Goal: Task Accomplishment & Management: Use online tool/utility

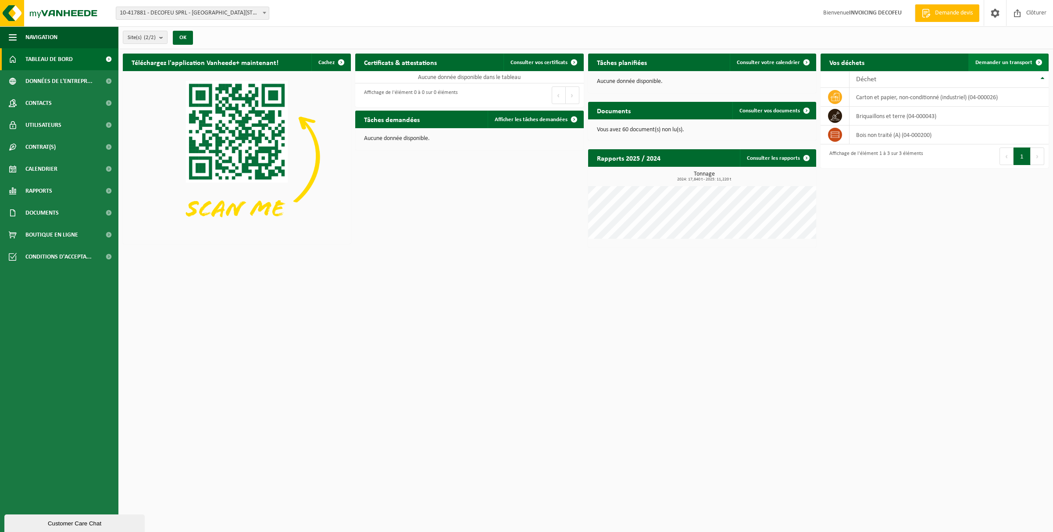
click at [1024, 63] on span "Demander un transport" at bounding box center [1004, 63] width 57 height 6
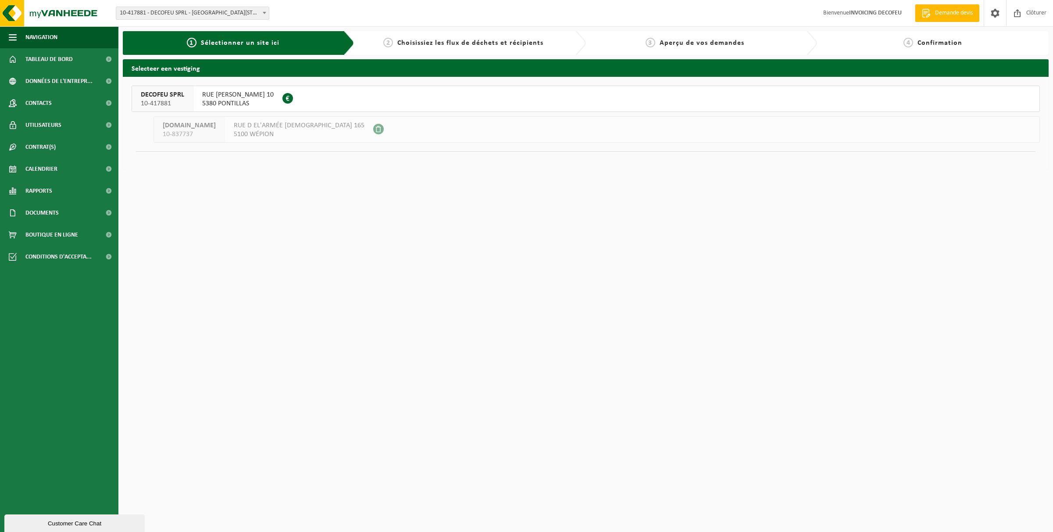
click at [218, 105] on span "5380 PONTILLAS" at bounding box center [238, 103] width 72 height 9
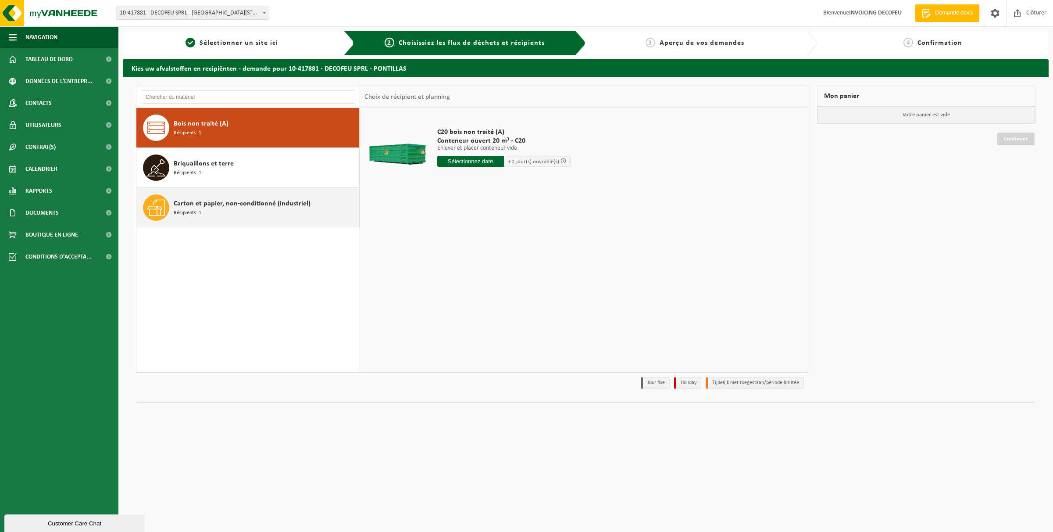
click at [204, 200] on span "Carton et papier, non-conditionné (industriel)" at bounding box center [242, 203] width 137 height 11
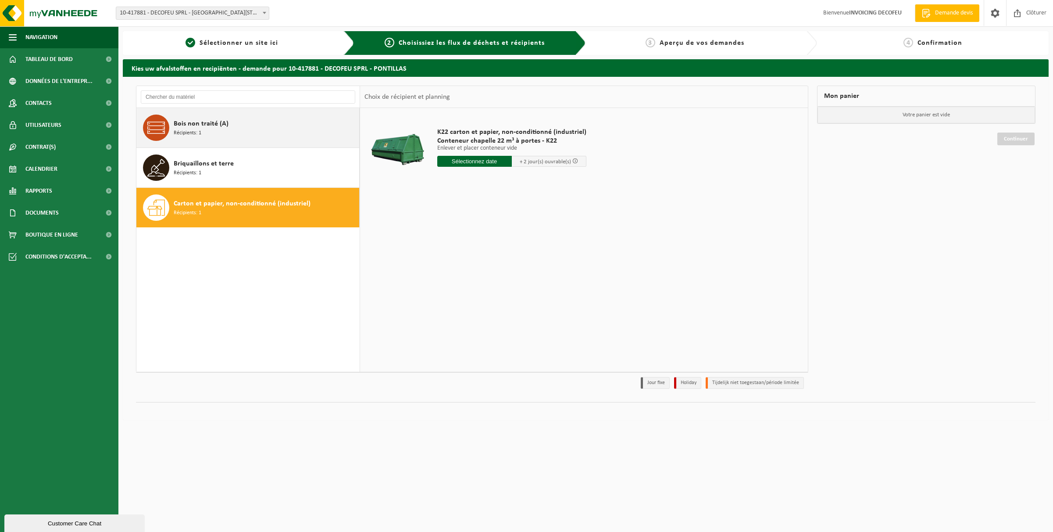
click at [215, 122] on span "Bois non traité (A)" at bounding box center [201, 123] width 55 height 11
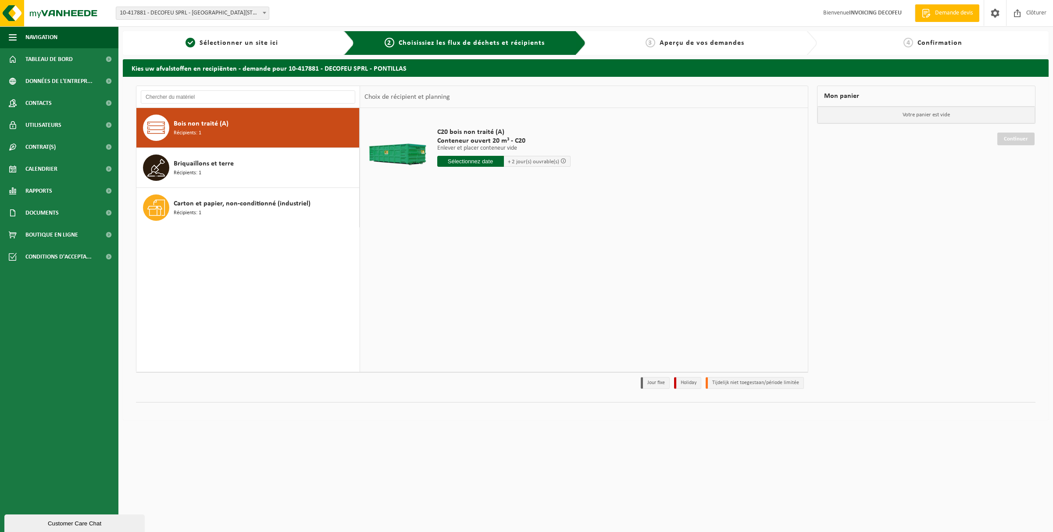
click at [474, 163] on input "text" at bounding box center [470, 161] width 67 height 11
click at [440, 266] on div "29" at bounding box center [445, 267] width 15 height 14
type input "à partir de 2025-09-29"
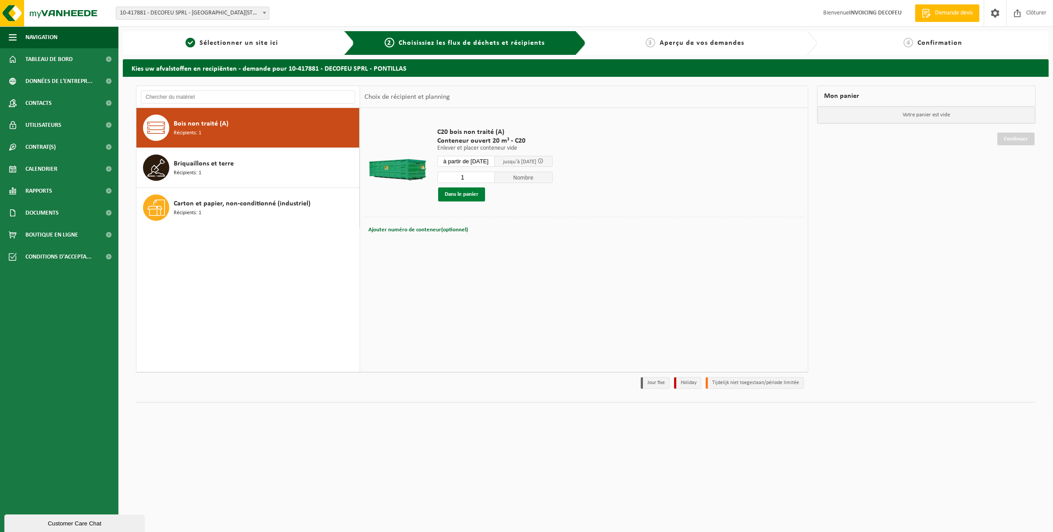
click at [477, 197] on button "Dans le panier" at bounding box center [461, 194] width 47 height 14
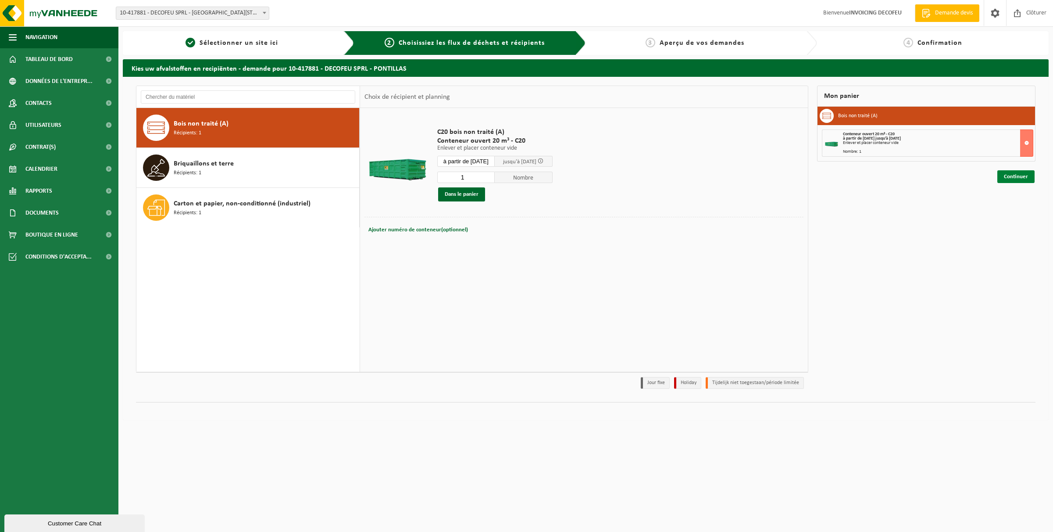
click at [1016, 172] on link "Continuer" at bounding box center [1016, 176] width 37 height 13
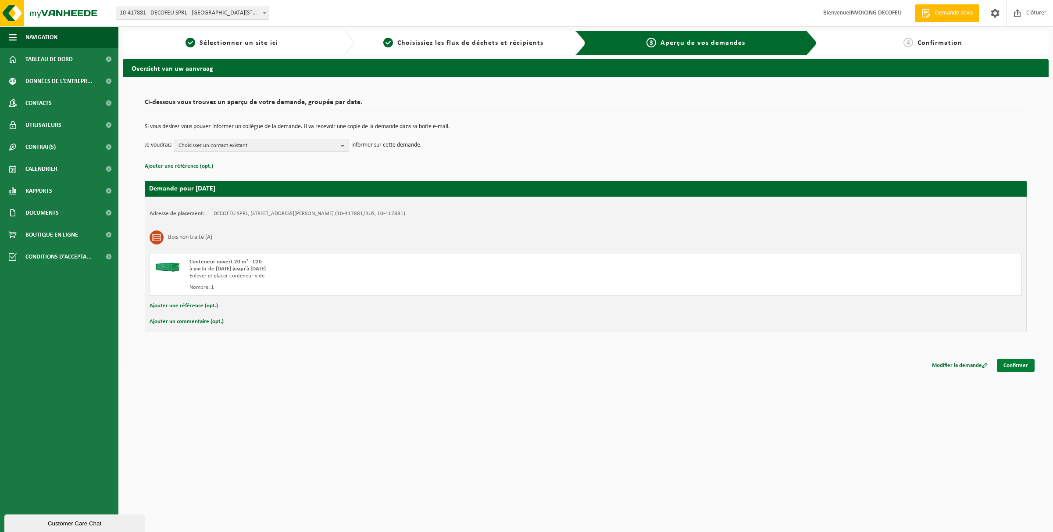
click at [1026, 362] on link "Confirmer" at bounding box center [1016, 365] width 38 height 13
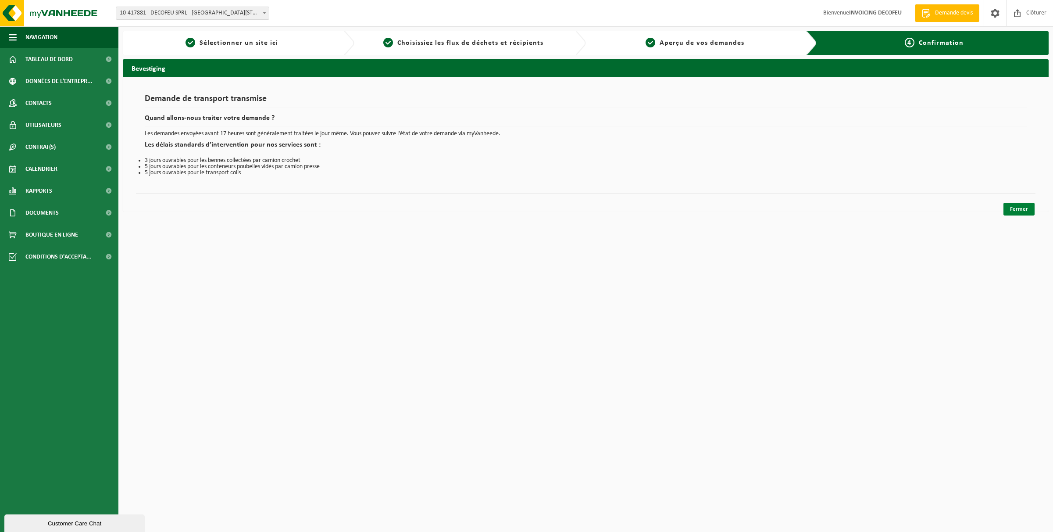
click at [1025, 213] on link "Fermer" at bounding box center [1019, 209] width 31 height 13
